Goal: Information Seeking & Learning: Understand process/instructions

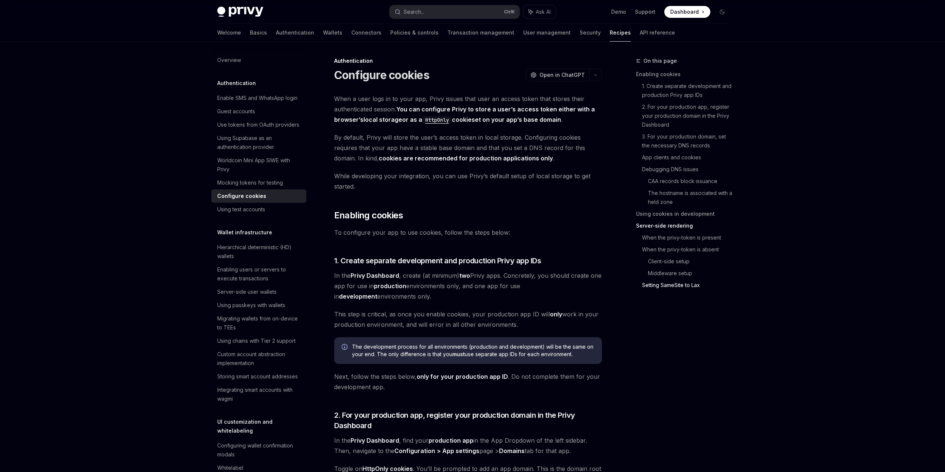
scroll to position [3182, 0]
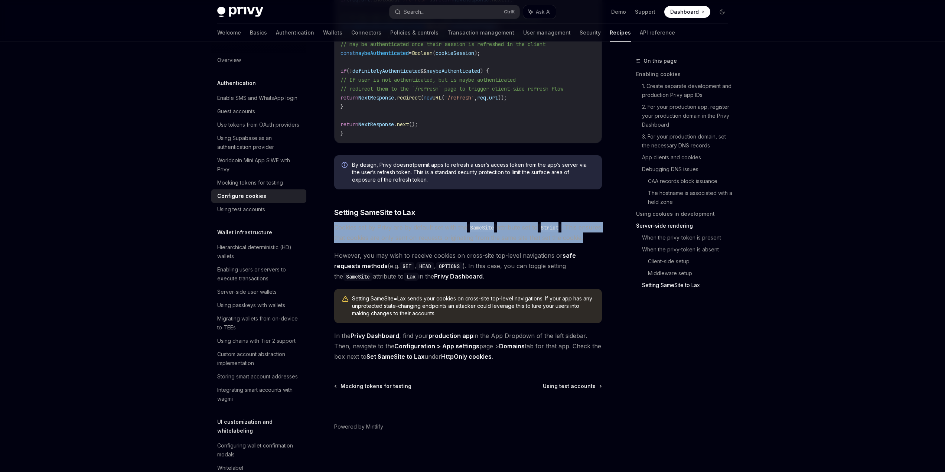
drag, startPoint x: 299, startPoint y: 151, endPoint x: 326, endPoint y: 174, distance: 35.5
click at [334, 222] on span "Cookies set by Privy are by default set with the SameSite attribute set to Stri…" at bounding box center [468, 232] width 268 height 21
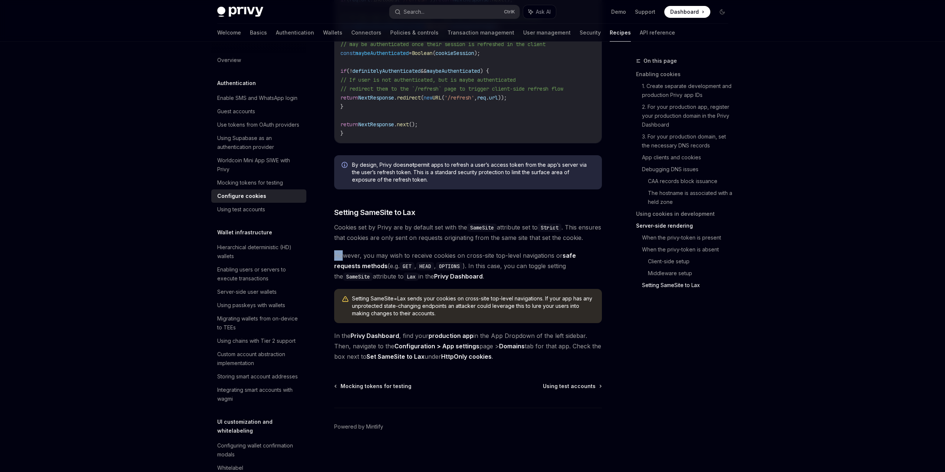
drag, startPoint x: 298, startPoint y: 201, endPoint x: 311, endPoint y: 206, distance: 13.8
click at [334, 250] on span "However, you may wish to receive cookies on cross-site top-level navigations or…" at bounding box center [468, 265] width 268 height 31
drag, startPoint x: 312, startPoint y: 307, endPoint x: 323, endPoint y: 318, distance: 16.0
click at [334, 330] on span "In the Privy Dashboard , find your production app in the App Dropdown of the le…" at bounding box center [468, 345] width 268 height 31
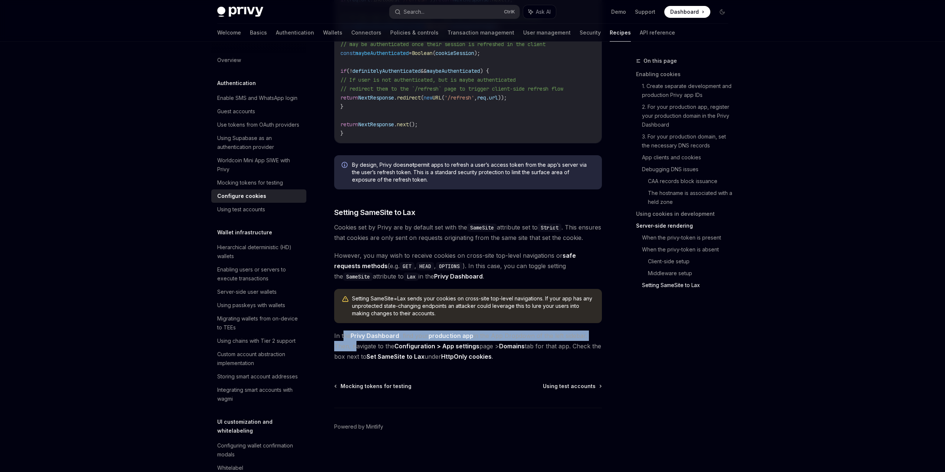
click at [334, 330] on span "In the Privy Dashboard , find your production app in the App Dropdown of the le…" at bounding box center [468, 345] width 268 height 31
drag, startPoint x: 313, startPoint y: 304, endPoint x: 322, endPoint y: 323, distance: 20.3
click at [334, 330] on span "In the Privy Dashboard , find your production app in the App Dropdown of the le…" at bounding box center [468, 345] width 268 height 31
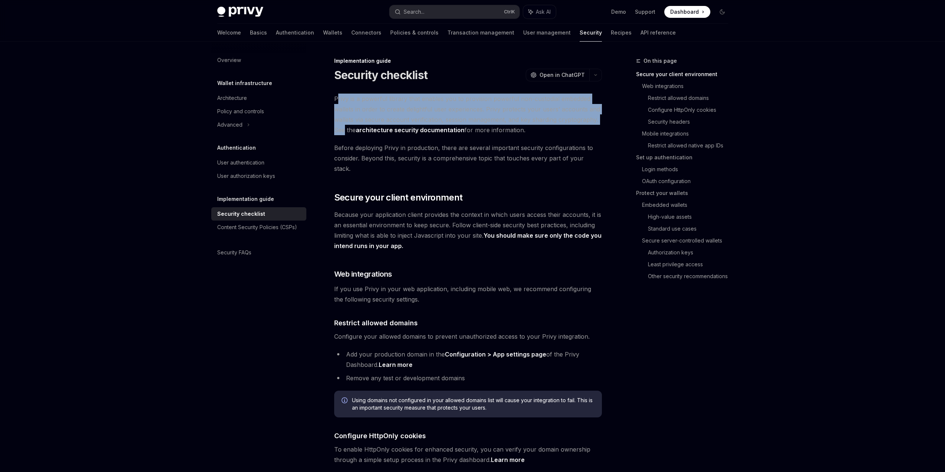
drag, startPoint x: 304, startPoint y: 120, endPoint x: 311, endPoint y: 157, distance: 38.4
click at [334, 135] on span "Privy is a powerful library that enables you to provision powerful non-custodia…" at bounding box center [468, 115] width 268 height 42
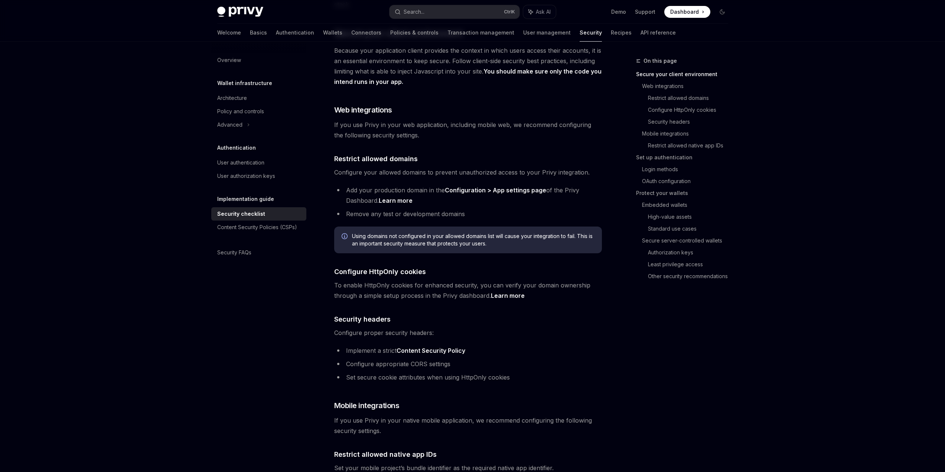
scroll to position [186, 0]
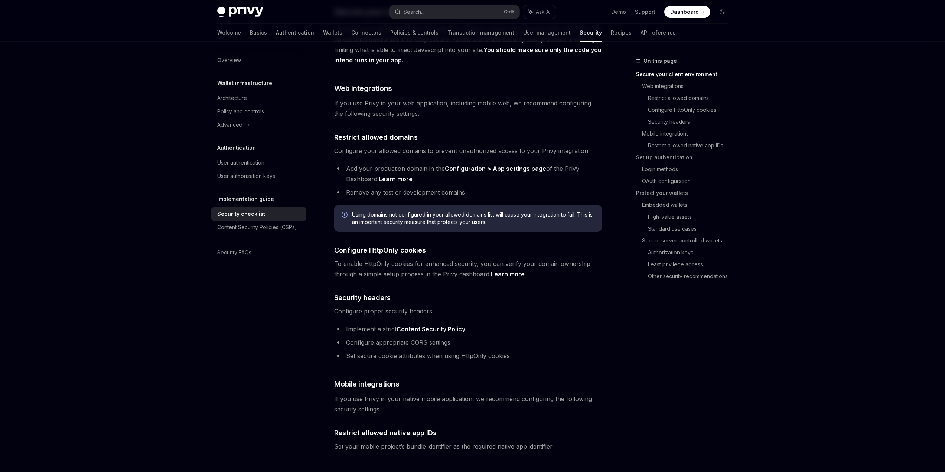
click at [379, 183] on link "Learn more" at bounding box center [396, 179] width 34 height 8
type textarea "*"
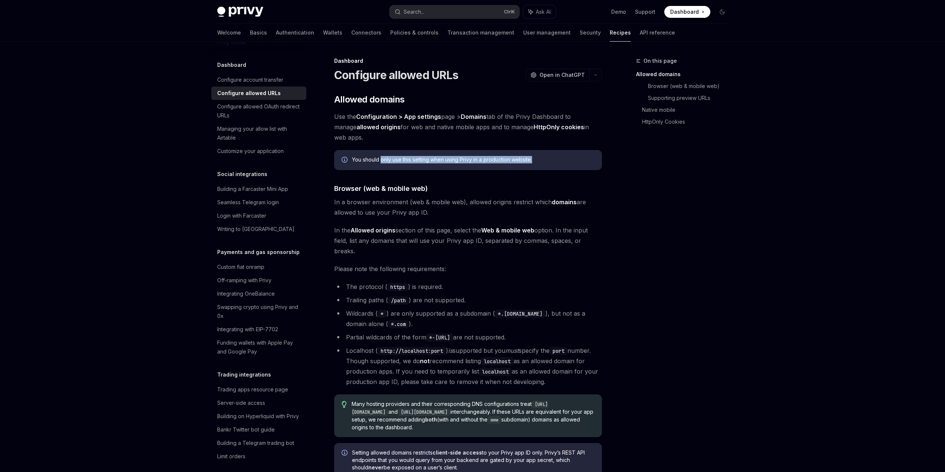
drag, startPoint x: 357, startPoint y: 187, endPoint x: 548, endPoint y: 188, distance: 190.8
click at [548, 164] on div "You should only use this setting when using Privy in a production website." at bounding box center [473, 160] width 242 height 8
click at [537, 164] on div "You should only use this setting when using Privy in a production website." at bounding box center [473, 160] width 242 height 8
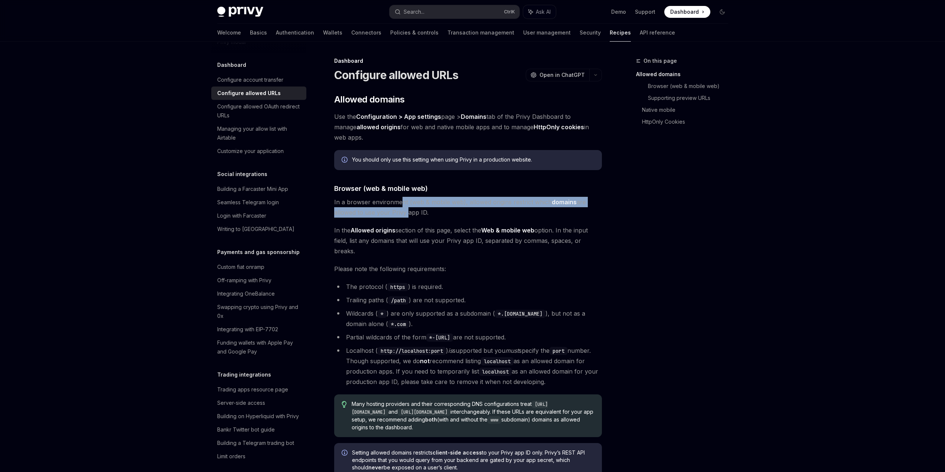
drag, startPoint x: 381, startPoint y: 243, endPoint x: 386, endPoint y: 250, distance: 8.5
click at [386, 218] on span "In a browser environment (web & mobile web), allowed origins restrict which dom…" at bounding box center [468, 207] width 268 height 21
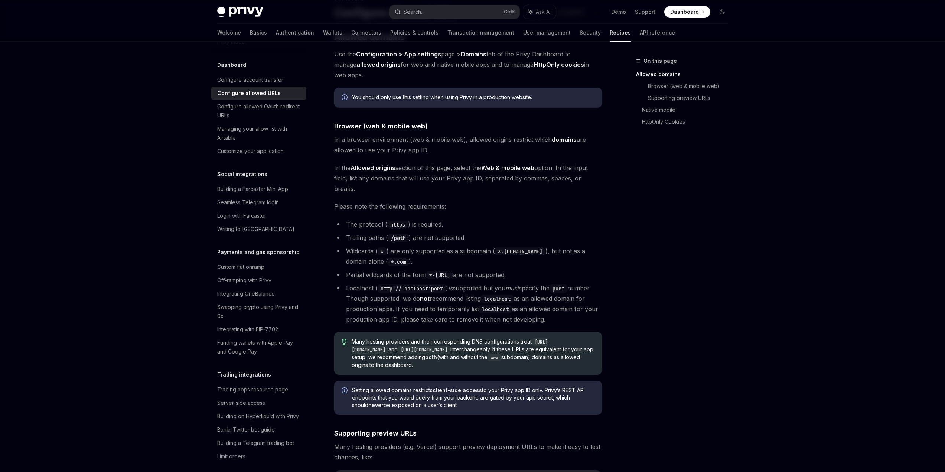
scroll to position [74, 0]
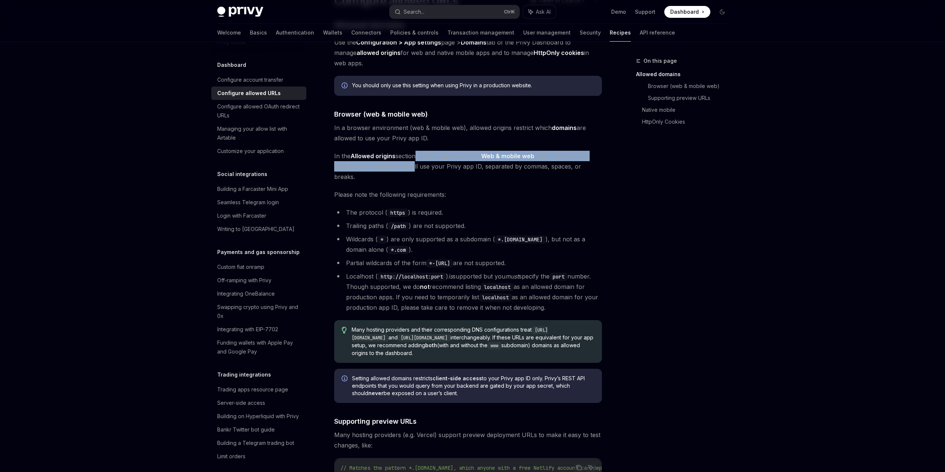
drag, startPoint x: 398, startPoint y: 201, endPoint x: 400, endPoint y: 218, distance: 16.8
click at [400, 182] on span "In the Allowed origins section of this page, select the Web & mobile web option…" at bounding box center [468, 166] width 268 height 31
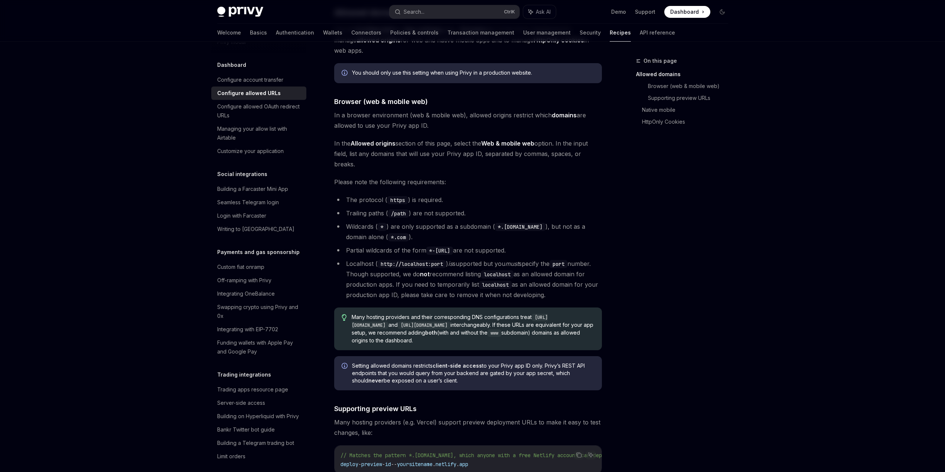
scroll to position [148, 0]
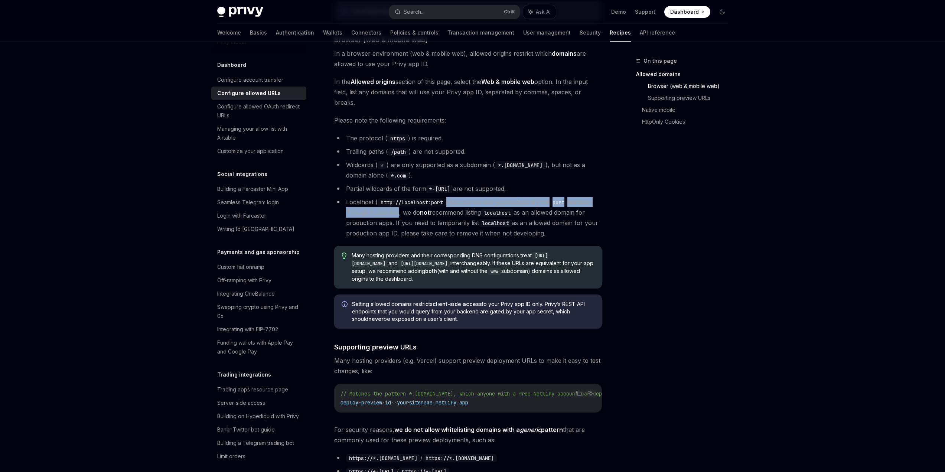
drag, startPoint x: 442, startPoint y: 263, endPoint x: 406, endPoint y: 274, distance: 37.7
click at [406, 238] on li "Localhost ( http://localhost:port ) is supported but you must specify the port …" at bounding box center [468, 218] width 268 height 42
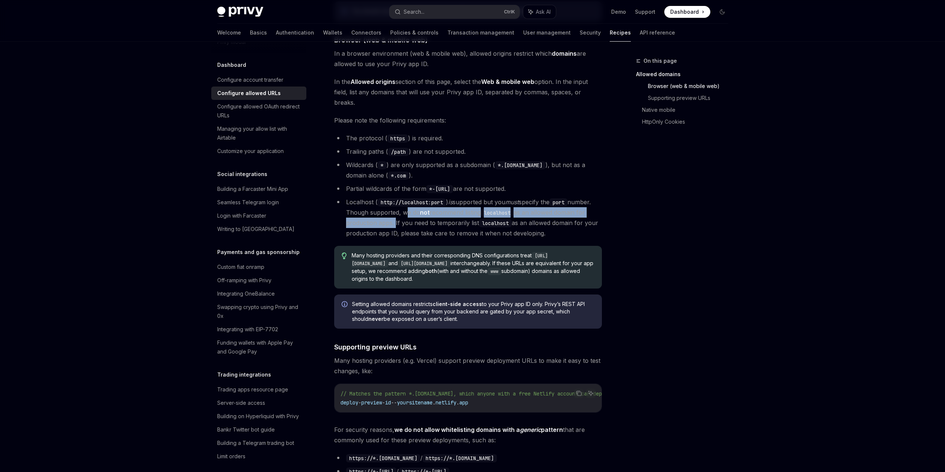
drag, startPoint x: 413, startPoint y: 277, endPoint x: 414, endPoint y: 287, distance: 10.0
click at [414, 238] on li "Localhost ( http://localhost:port ) is supported but you must specify the port …" at bounding box center [468, 218] width 268 height 42
click at [412, 238] on li "Localhost ( http://localhost:port ) is supported but you must specify the port …" at bounding box center [468, 218] width 268 height 42
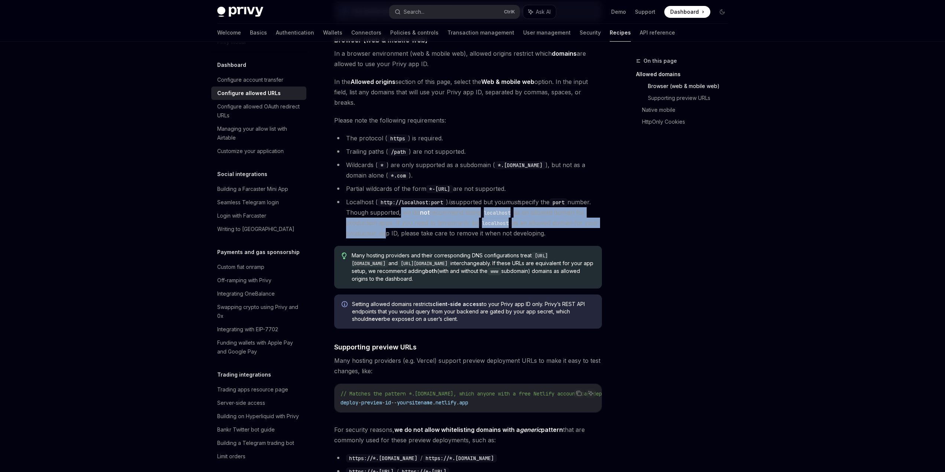
drag, startPoint x: 409, startPoint y: 276, endPoint x: 415, endPoint y: 298, distance: 23.4
click at [415, 238] on li "Localhost ( http://localhost:port ) is supported but you must specify the port …" at bounding box center [468, 218] width 268 height 42
click at [409, 238] on li "Localhost ( http://localhost:port ) is supported but you must specify the port …" at bounding box center [468, 218] width 268 height 42
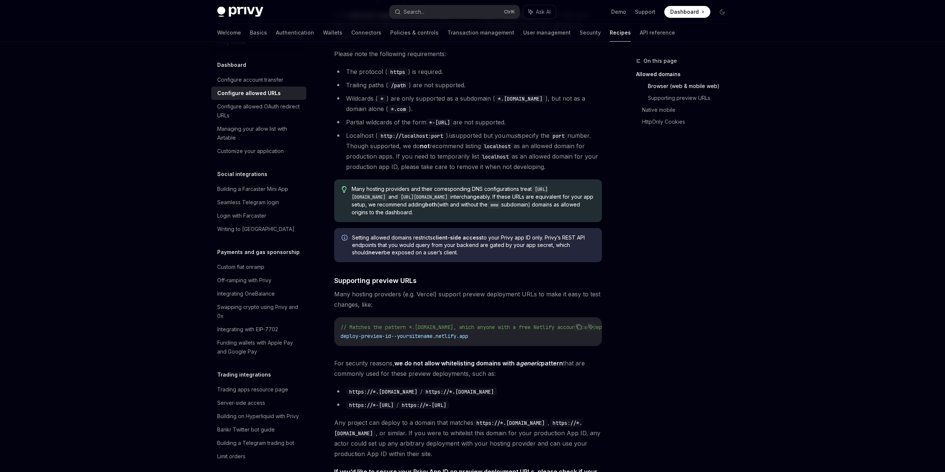
scroll to position [260, 0]
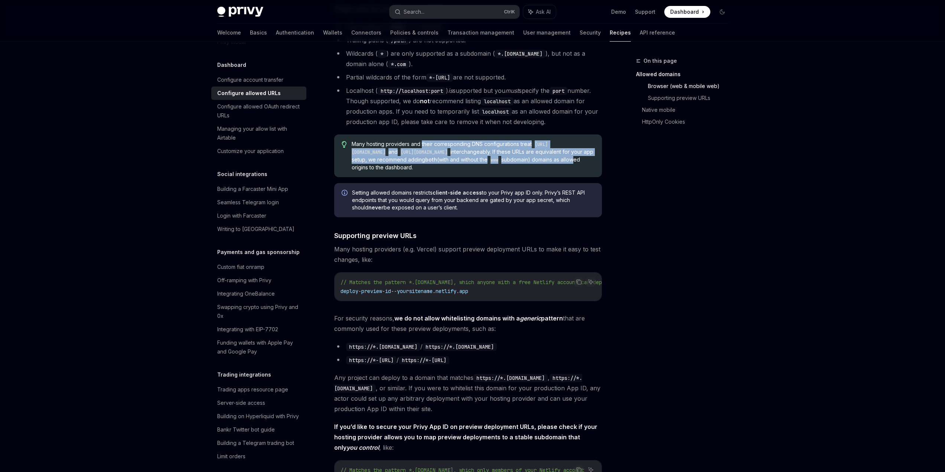
drag, startPoint x: 409, startPoint y: 219, endPoint x: 408, endPoint y: 245, distance: 26.0
click at [408, 171] on span "Many hosting providers and their corresponding DNS configurations treat https:/…" at bounding box center [473, 155] width 242 height 31
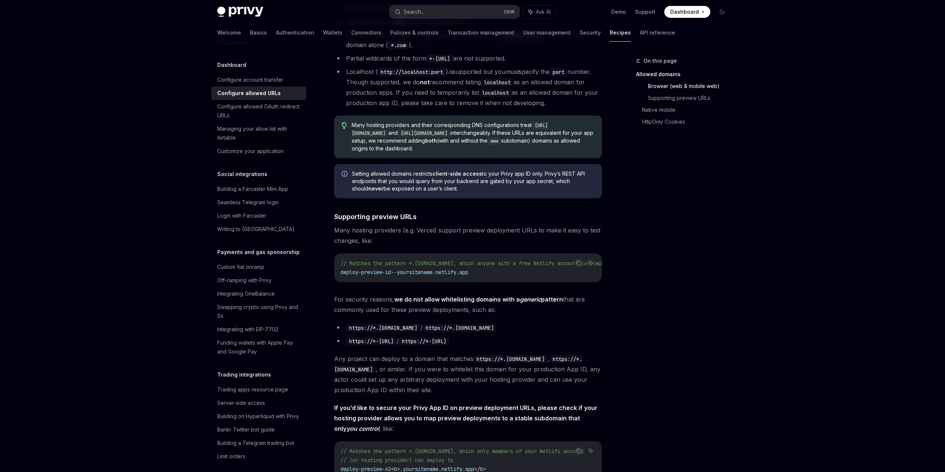
scroll to position [371, 0]
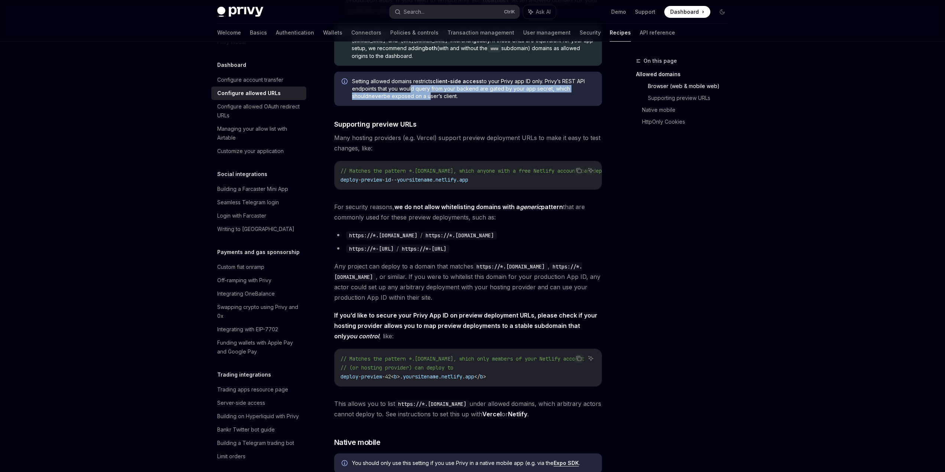
drag, startPoint x: 394, startPoint y: 173, endPoint x: 394, endPoint y: 190, distance: 17.1
click at [394, 100] on span "Setting allowed domains restricts client-side access to your Privy app ID only.…" at bounding box center [473, 89] width 242 height 22
click at [396, 100] on span "Setting allowed domains restricts client-side access to your Privy app ID only.…" at bounding box center [473, 89] width 242 height 22
drag, startPoint x: 396, startPoint y: 164, endPoint x: 396, endPoint y: 187, distance: 23.4
click at [396, 100] on span "Setting allowed domains restricts client-side access to your Privy app ID only.…" at bounding box center [473, 89] width 242 height 22
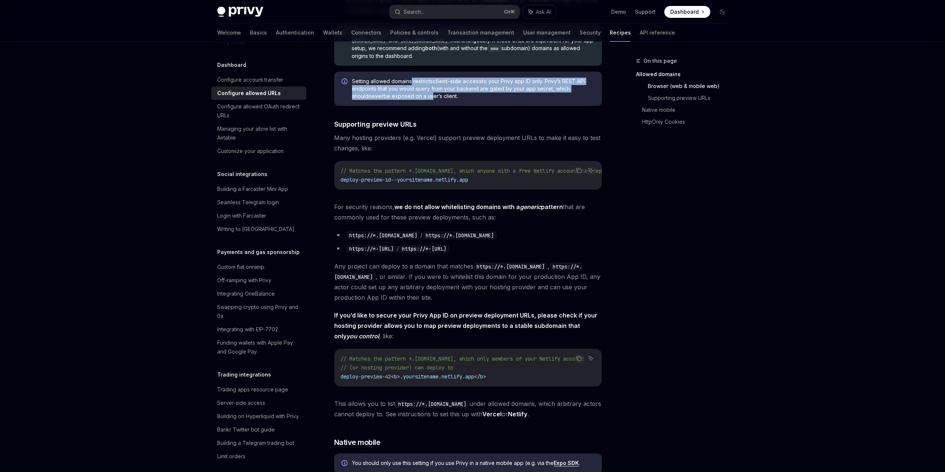
click at [396, 100] on span "Setting allowed domains restricts client-side access to your Privy app ID only.…" at bounding box center [473, 89] width 242 height 22
drag, startPoint x: 411, startPoint y: 169, endPoint x: 411, endPoint y: 183, distance: 14.5
click at [411, 100] on span "Setting allowed domains restricts client-side access to your Privy app ID only.…" at bounding box center [473, 89] width 242 height 22
drag, startPoint x: 412, startPoint y: 168, endPoint x: 412, endPoint y: 183, distance: 14.9
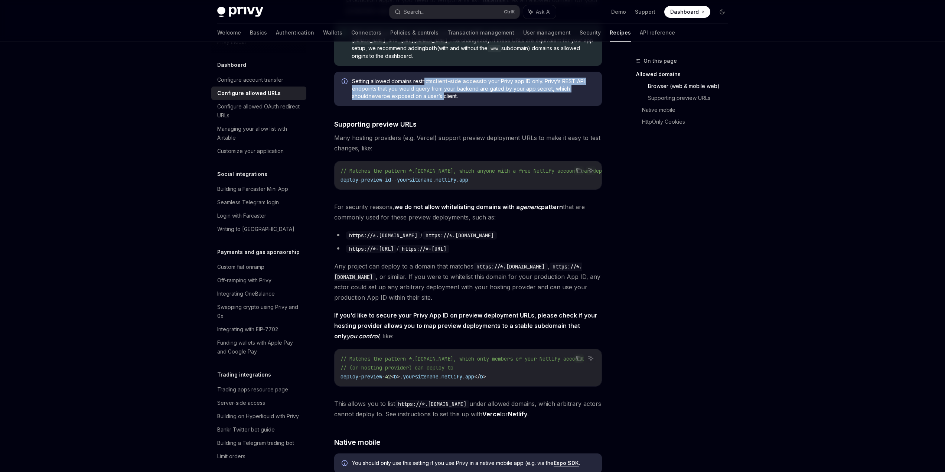
click at [412, 100] on span "Setting allowed domains restricts client-side access to your Privy app ID only.…" at bounding box center [473, 89] width 242 height 22
drag, startPoint x: 411, startPoint y: 168, endPoint x: 412, endPoint y: 185, distance: 17.1
click at [412, 100] on span "Setting allowed domains restricts client-side access to your Privy app ID only.…" at bounding box center [473, 89] width 242 height 22
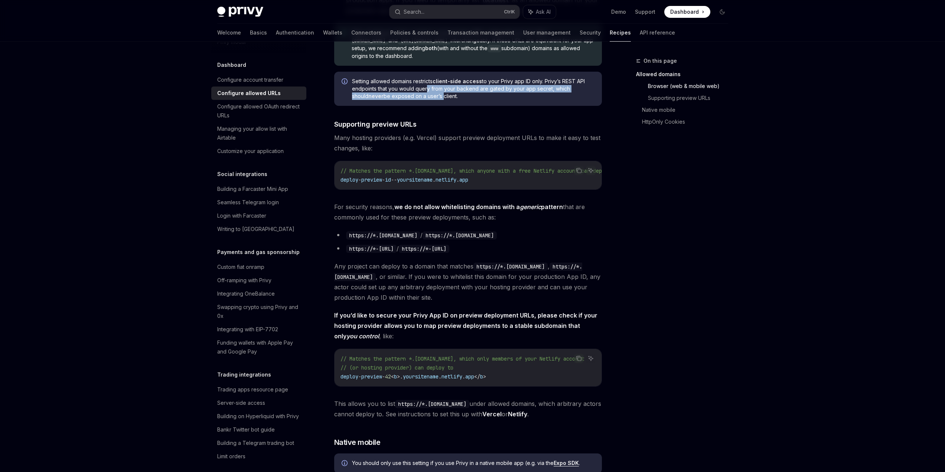
drag, startPoint x: 412, startPoint y: 173, endPoint x: 412, endPoint y: 190, distance: 17.1
click at [412, 100] on span "Setting allowed domains restricts client-side access to your Privy app ID only.…" at bounding box center [473, 89] width 242 height 22
drag, startPoint x: 410, startPoint y: 168, endPoint x: 411, endPoint y: 186, distance: 18.6
click at [411, 100] on span "Setting allowed domains restricts client-side access to your Privy app ID only.…" at bounding box center [473, 89] width 242 height 22
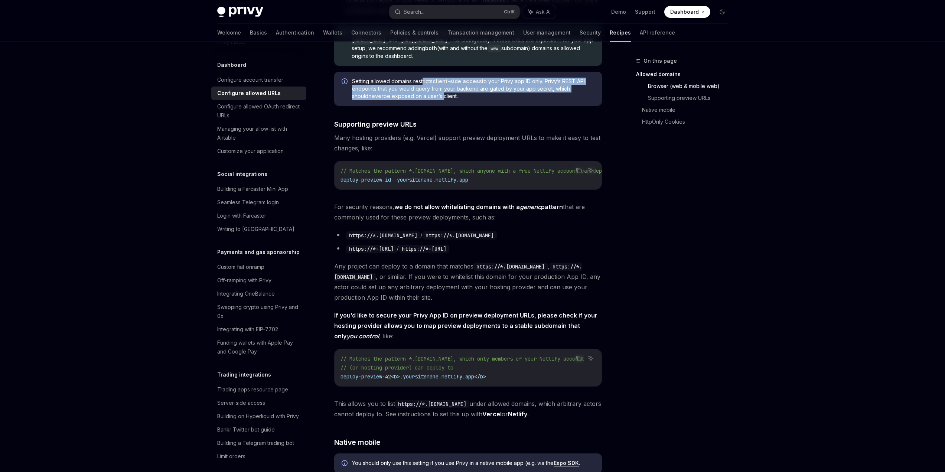
click at [411, 100] on span "Setting allowed domains restricts client-side access to your Privy app ID only.…" at bounding box center [473, 89] width 242 height 22
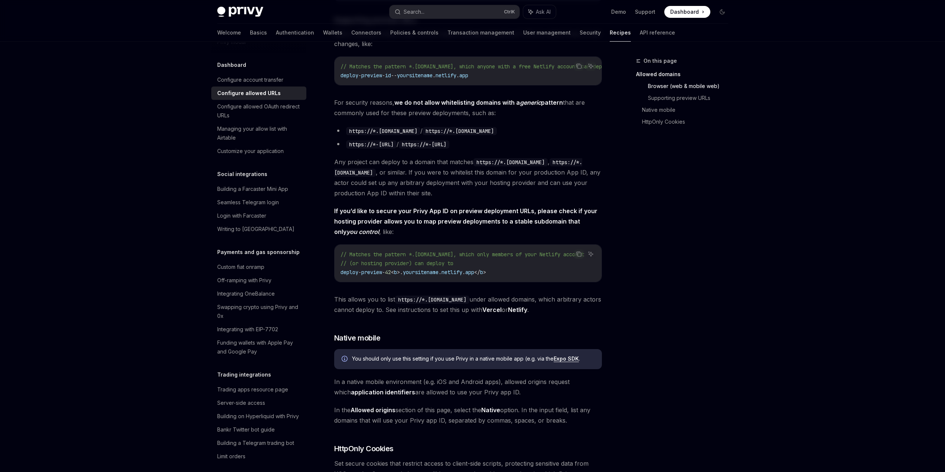
scroll to position [520, 0]
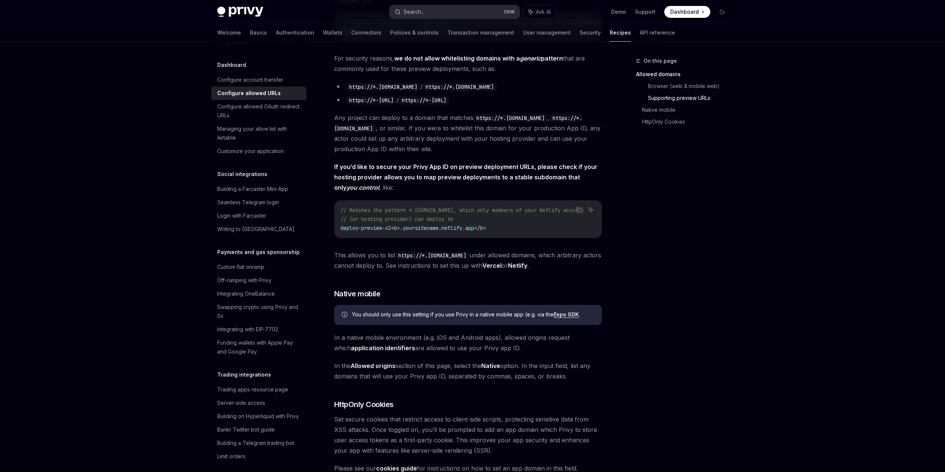
click at [403, 16] on div "Search..." at bounding box center [413, 11] width 21 height 9
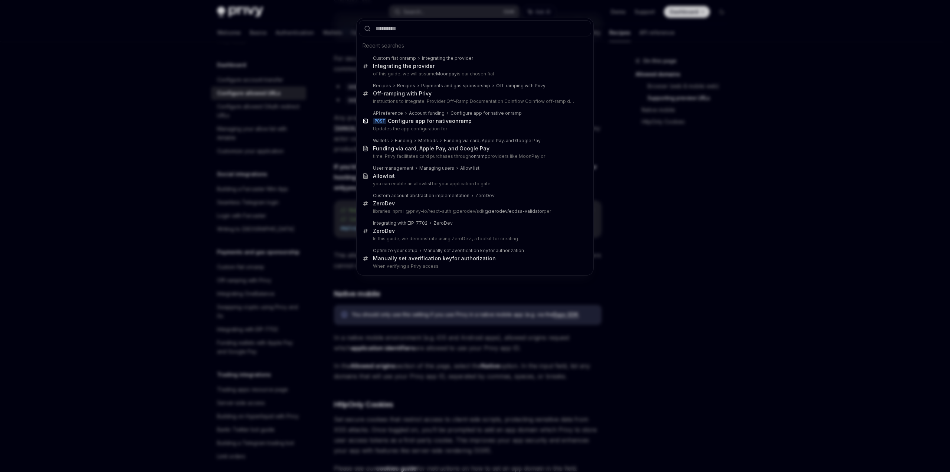
type input "**********"
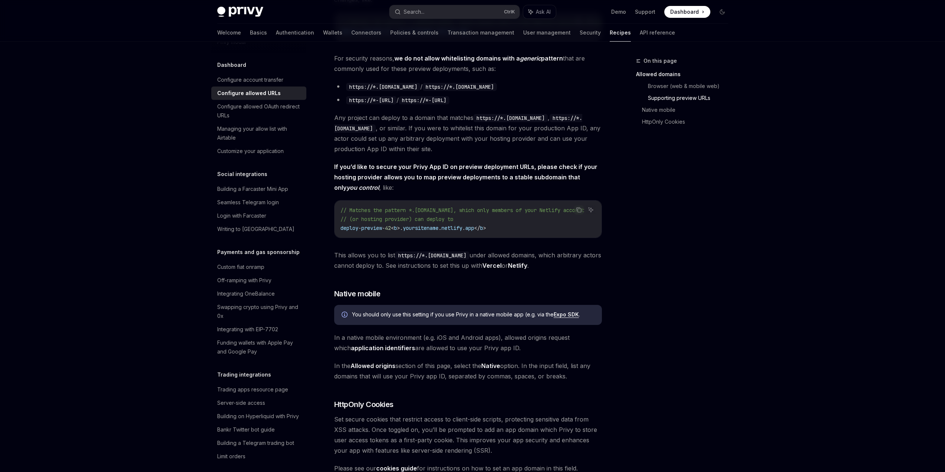
scroll to position [269, 0]
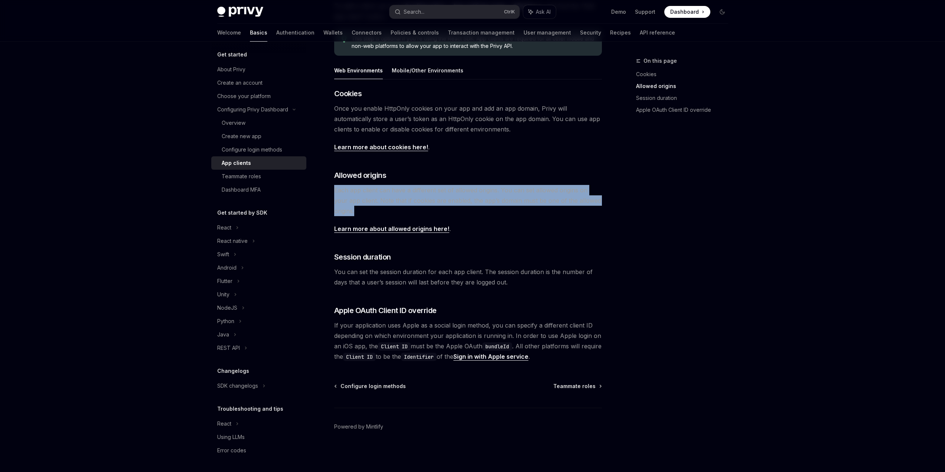
drag, startPoint x: 300, startPoint y: 120, endPoint x: 326, endPoint y: 140, distance: 32.7
click at [334, 185] on span "Each app client can have a different set of allowed origins. You can set allowe…" at bounding box center [468, 200] width 268 height 31
click at [369, 225] on link "Learn more about allowed origins here!" at bounding box center [391, 229] width 115 height 8
type textarea "*"
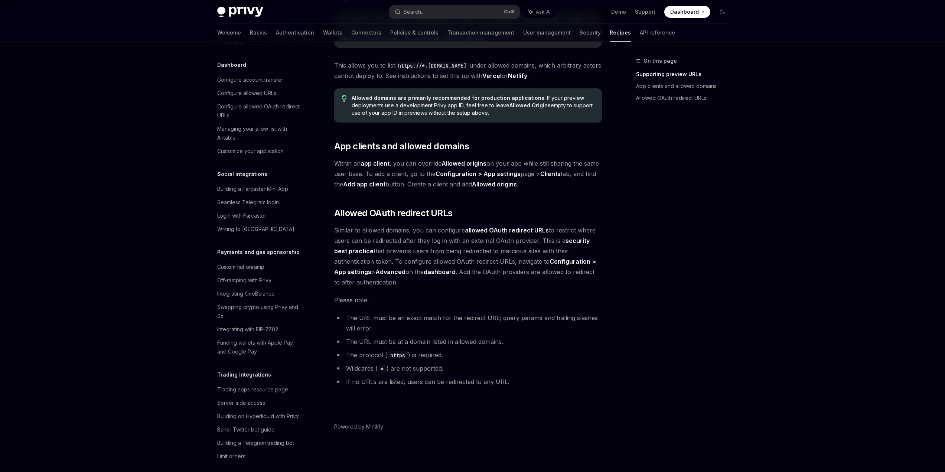
scroll to position [1002, 0]
